Goal: Task Accomplishment & Management: Use online tool/utility

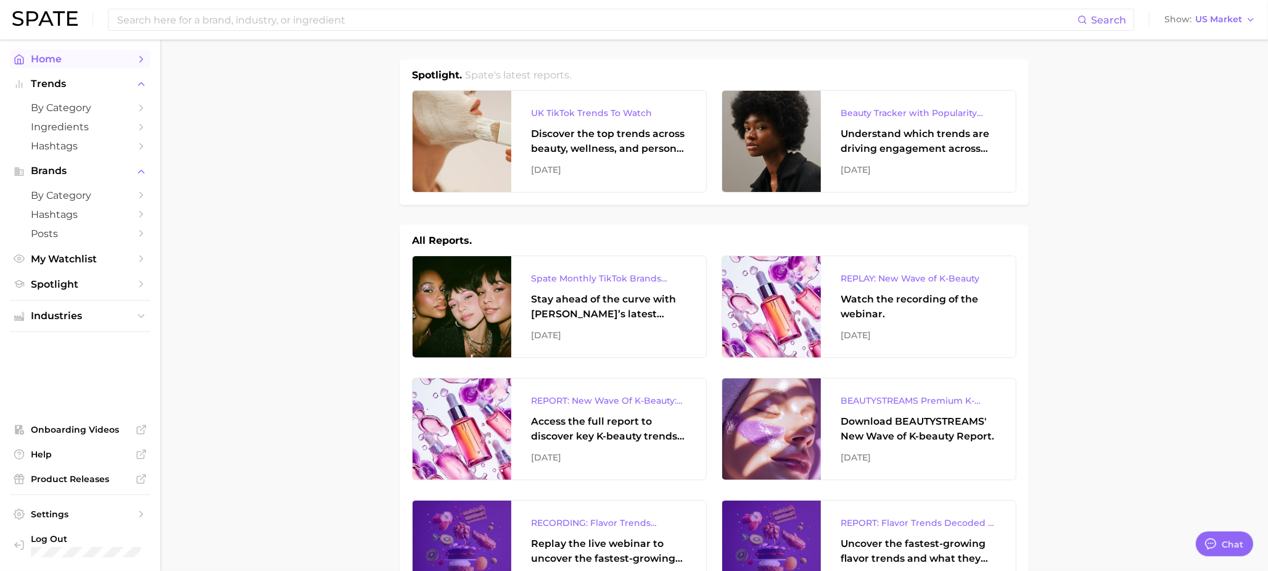
click at [63, 64] on span "Home" at bounding box center [80, 59] width 99 height 12
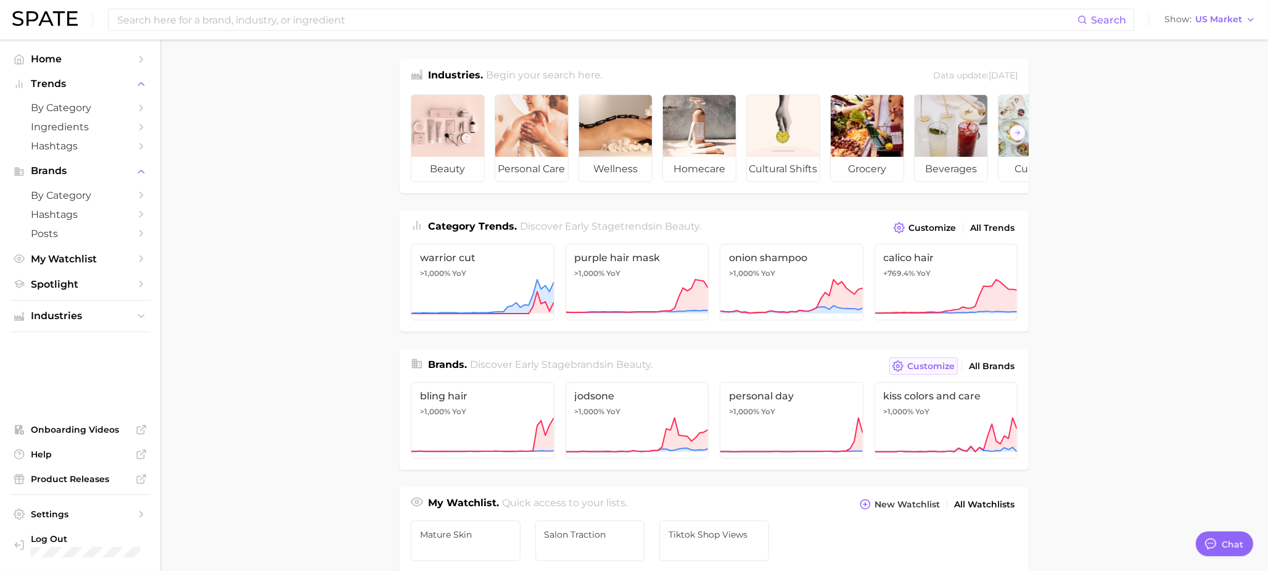
click at [923, 371] on span "Customize" at bounding box center [930, 366] width 47 height 10
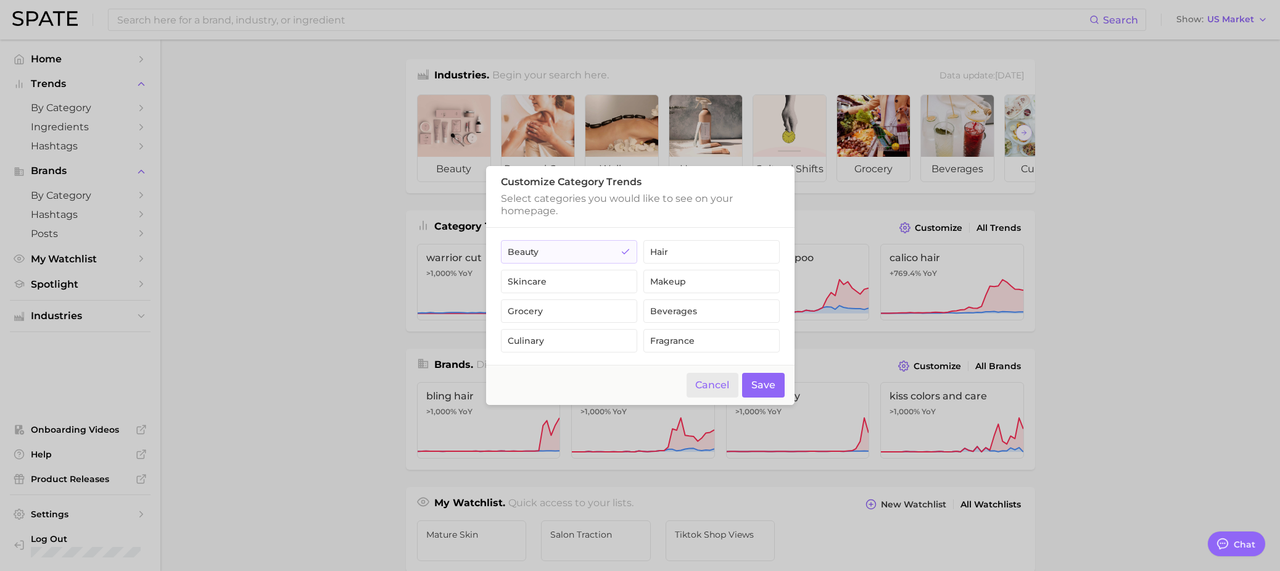
click at [709, 396] on button "Cancel" at bounding box center [712, 385] width 52 height 25
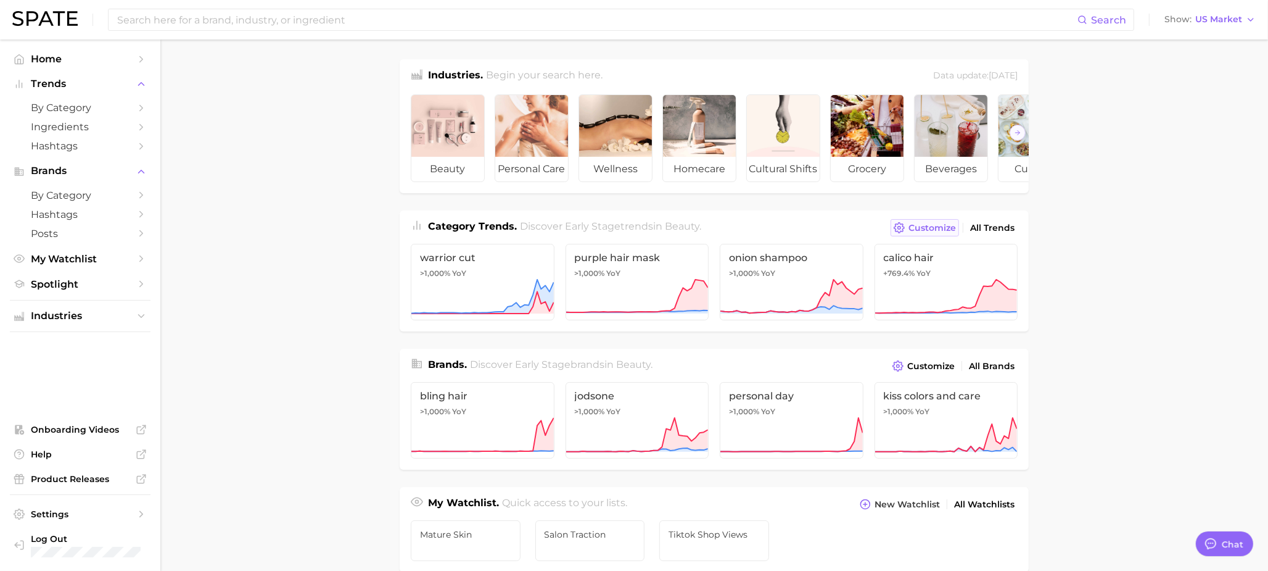
click at [937, 233] on span "Customize" at bounding box center [932, 228] width 47 height 10
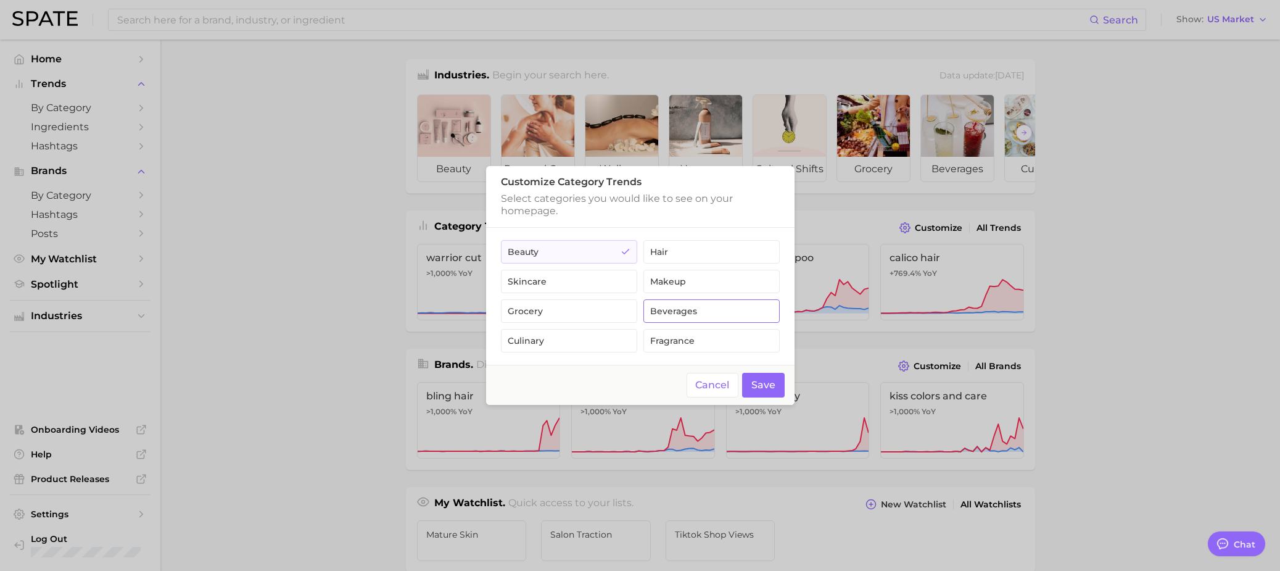
click at [706, 307] on button "beverages" at bounding box center [711, 310] width 136 height 23
click at [684, 308] on button "beverages" at bounding box center [711, 310] width 136 height 23
click at [577, 259] on button "beauty" at bounding box center [569, 251] width 136 height 23
click at [706, 392] on button "Cancel" at bounding box center [712, 385] width 52 height 25
